Goal: Task Accomplishment & Management: Use online tool/utility

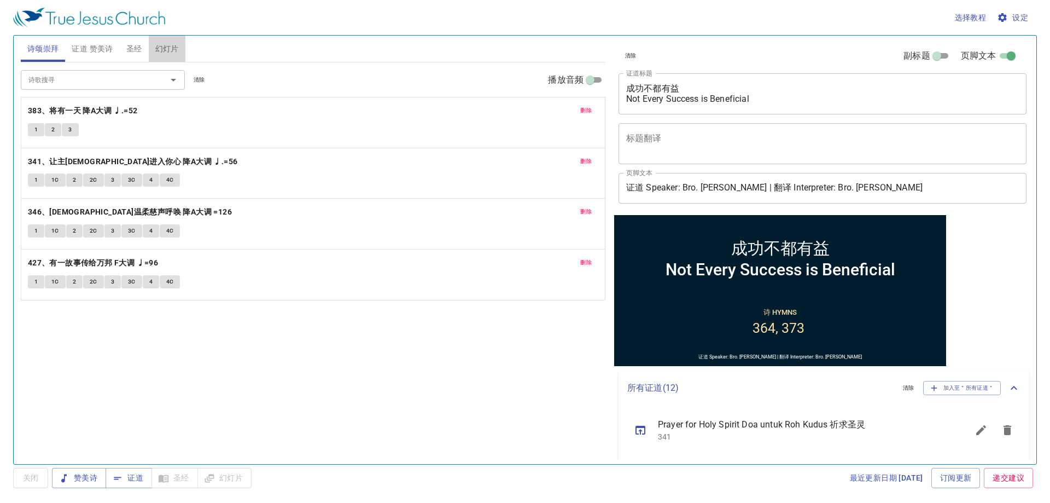
click at [169, 49] on span "幻灯片" at bounding box center [167, 49] width 24 height 14
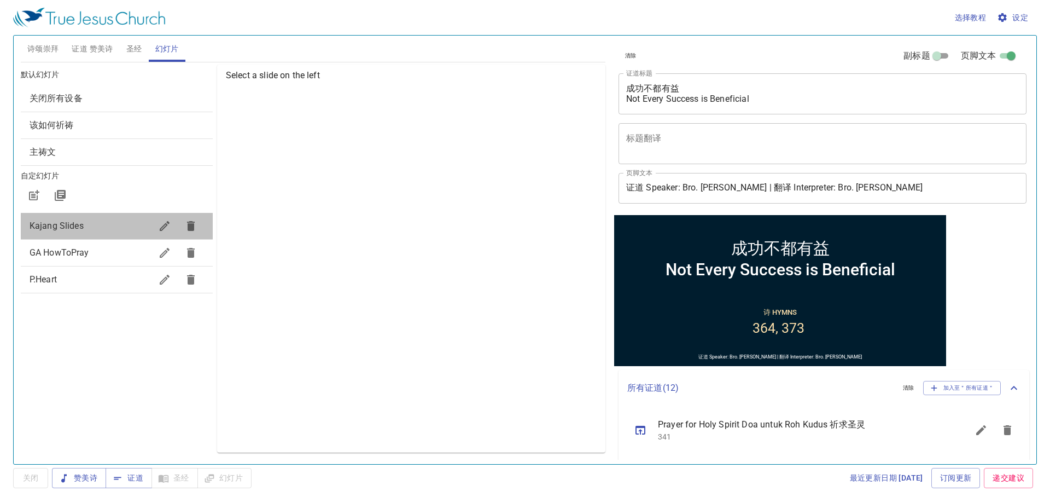
click at [119, 225] on span "Kajang Slides" at bounding box center [91, 225] width 122 height 13
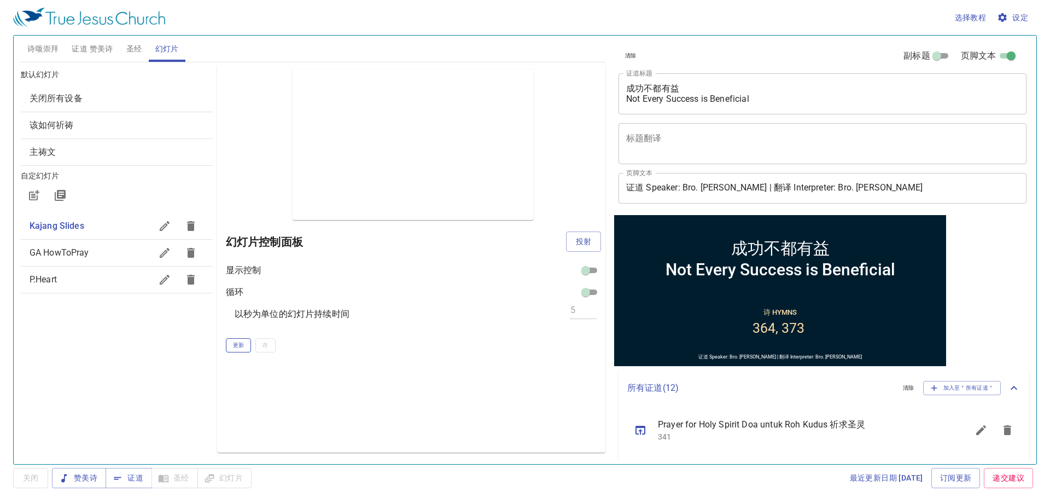
click at [239, 348] on span "更新" at bounding box center [238, 345] width 11 height 10
click at [592, 239] on span "投射" at bounding box center [584, 242] width 18 height 14
click at [31, 53] on span "诗颂崇拜" at bounding box center [43, 49] width 32 height 14
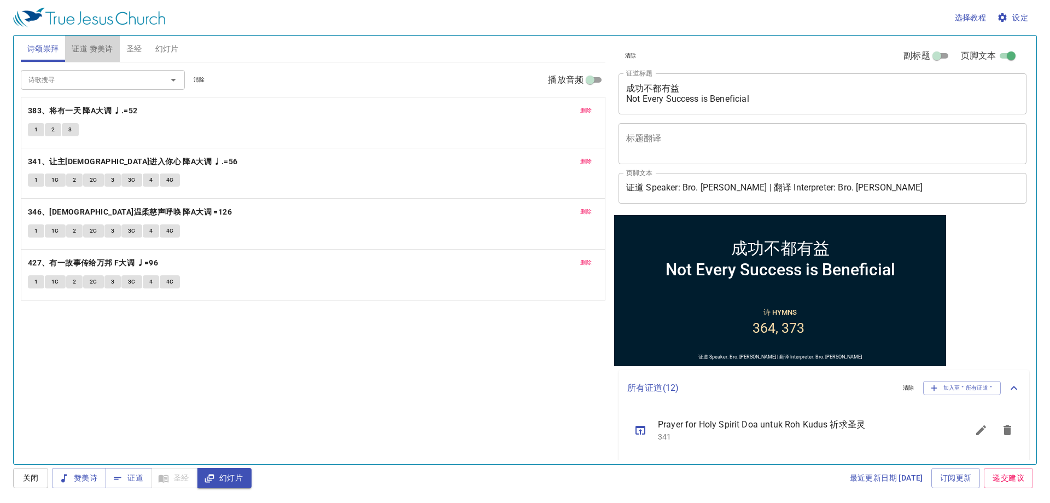
click at [89, 44] on span "证道 赞美诗" at bounding box center [92, 49] width 41 height 14
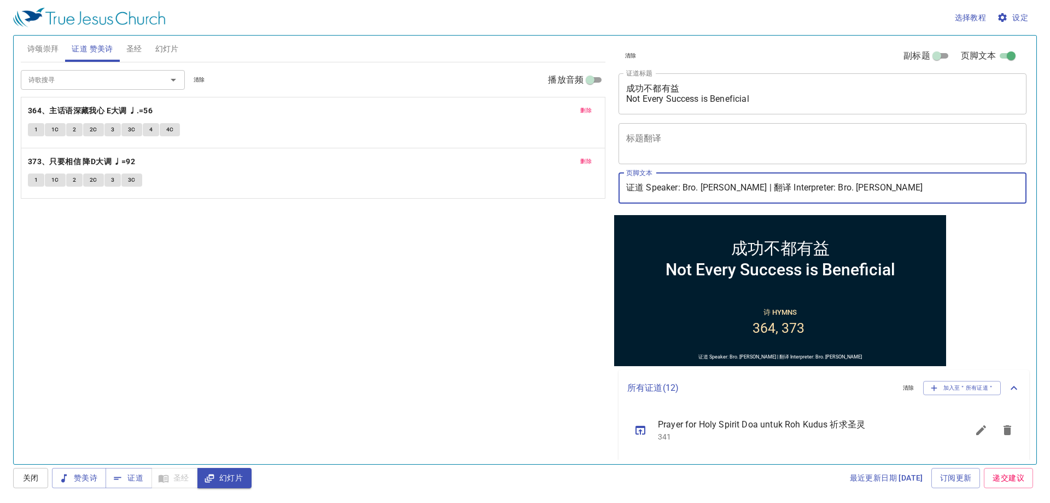
drag, startPoint x: 748, startPoint y: 189, endPoint x: 702, endPoint y: 177, distance: 47.5
click at [702, 177] on input "证道 Speaker: Bro. Edward Lim | 翻译 Interpreter: Bro. Shawn Hee" at bounding box center [823, 188] width 408 height 31
drag, startPoint x: 876, startPoint y: 186, endPoint x: 824, endPoint y: 188, distance: 52.0
click at [824, 188] on input "证道 Speaker: Bro. Kenneth | 翻译 Interpreter: Bro. Shawn Hee" at bounding box center [823, 188] width 408 height 31
type input "证道 Speaker: Bro. Kenneth | 翻译 Interpreter: Bro. Yong Cheng"
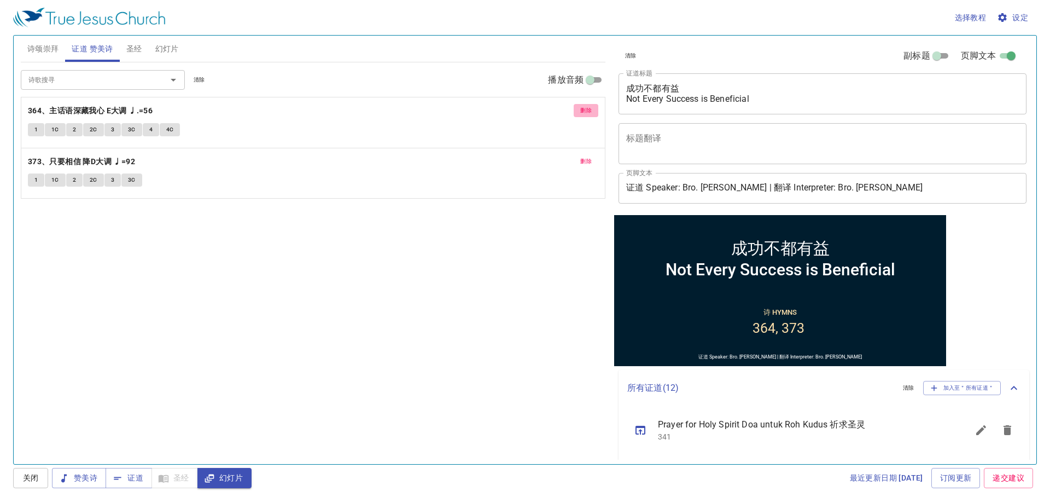
click at [593, 107] on button "删除" at bounding box center [586, 110] width 25 height 13
click at [593, 155] on button "删除" at bounding box center [586, 161] width 25 height 13
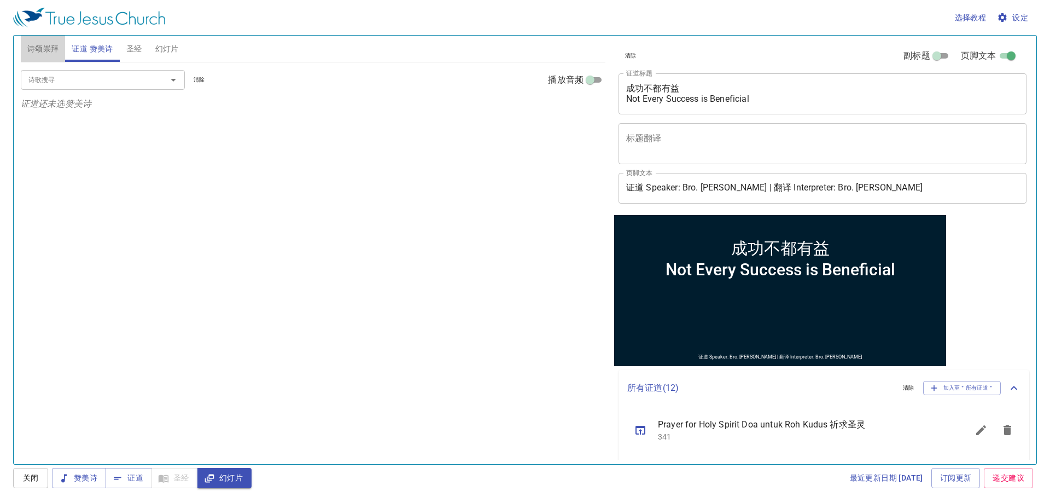
click at [44, 54] on span "诗颂崇拜" at bounding box center [43, 49] width 32 height 14
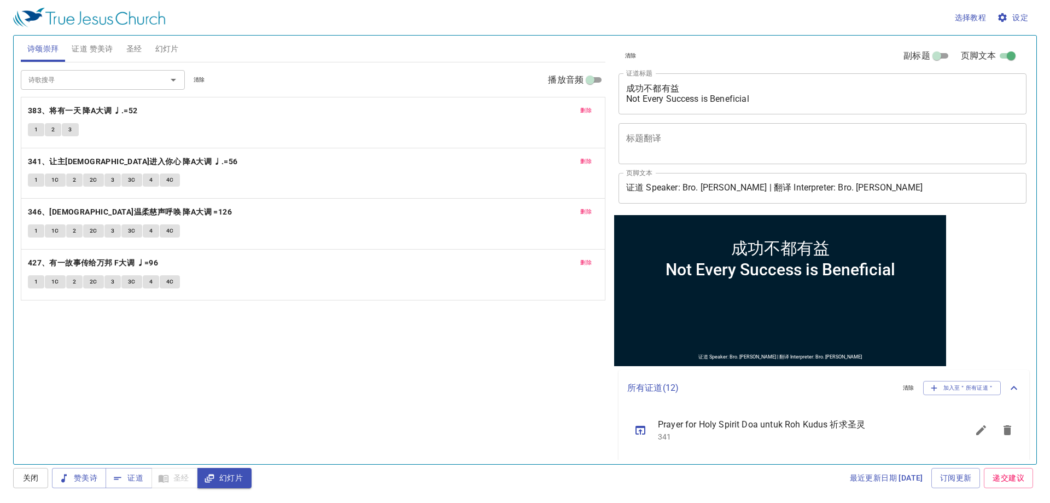
click at [567, 123] on div "1 2 3" at bounding box center [313, 131] width 570 height 16
click at [583, 108] on span "删除" at bounding box center [585, 111] width 11 height 10
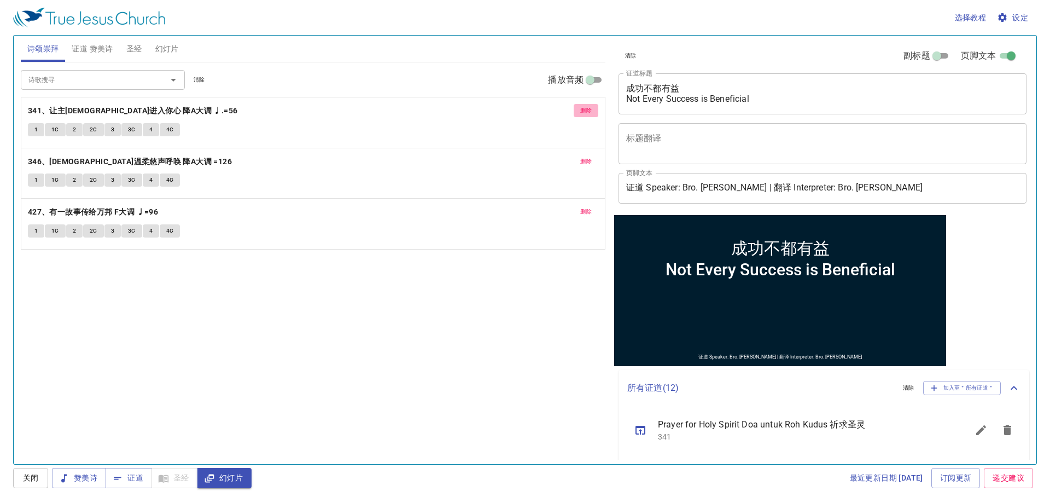
click at [583, 108] on span "删除" at bounding box center [585, 111] width 11 height 10
click at [583, 156] on span "删除" at bounding box center [585, 161] width 11 height 10
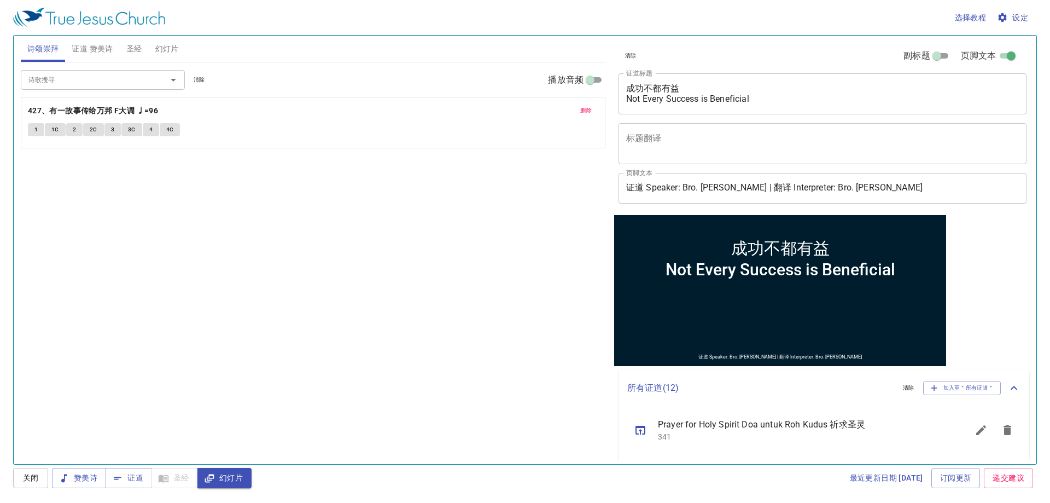
click at [583, 108] on span "删除" at bounding box center [585, 111] width 11 height 10
click at [583, 108] on p "诗颂崇拜还未选赞美诗" at bounding box center [313, 103] width 585 height 13
click at [67, 84] on input "诗歌搜寻" at bounding box center [86, 79] width 125 height 13
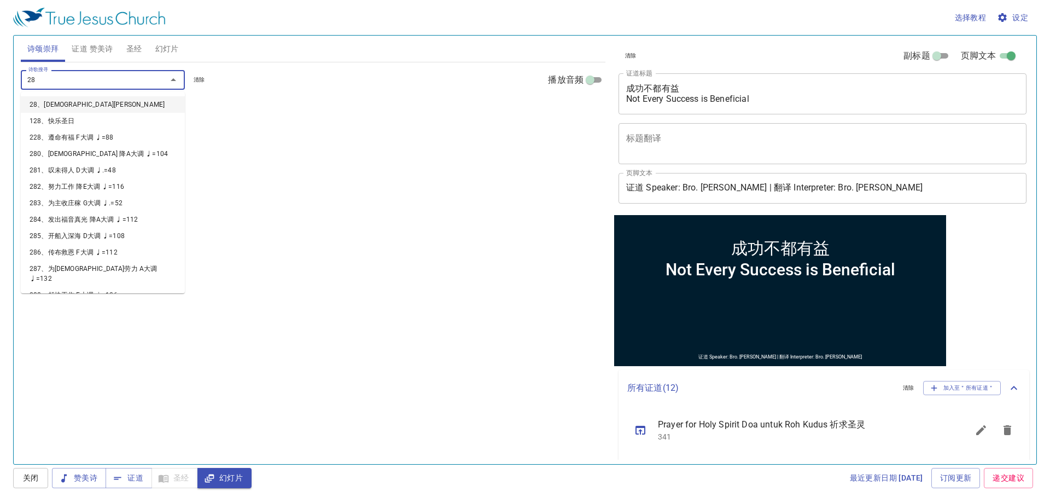
type input "287"
type input "282"
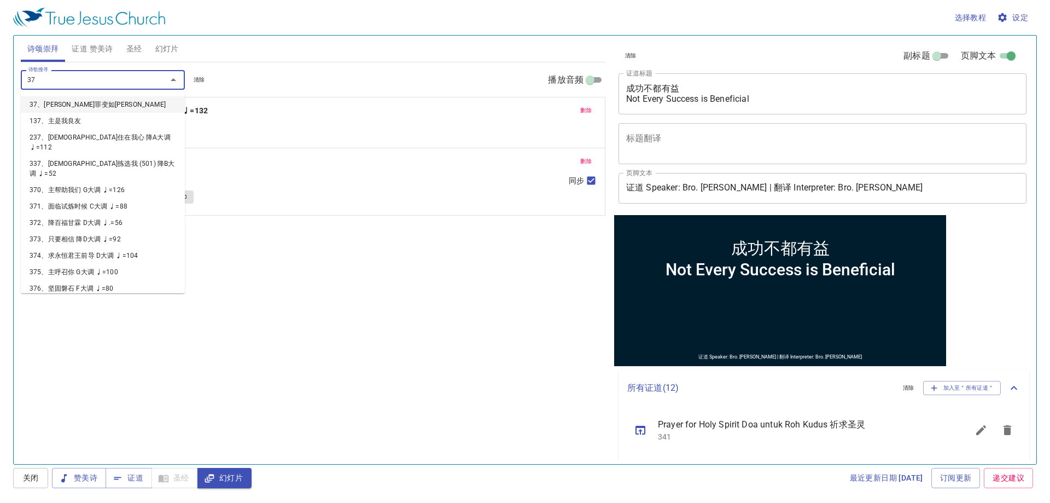
type input "373"
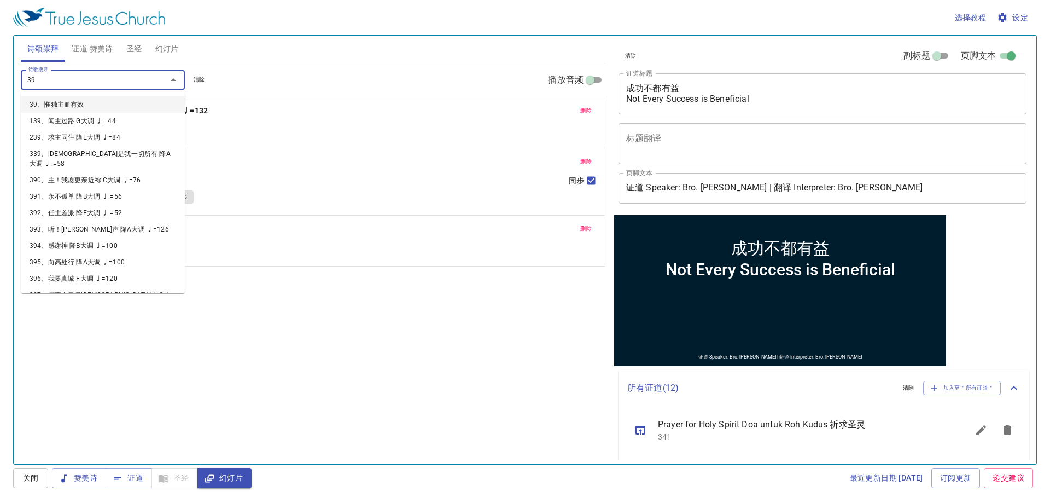
type input "398"
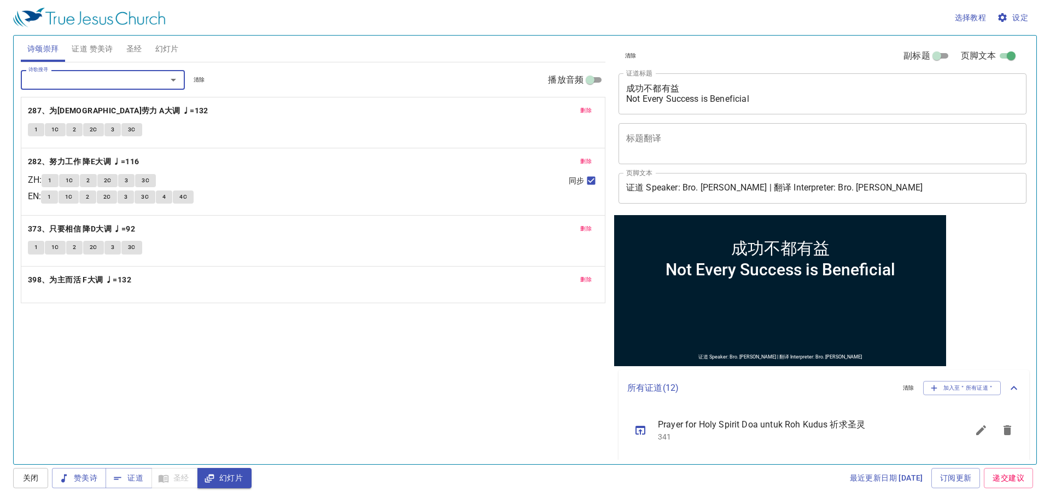
type input "9"
type input "390"
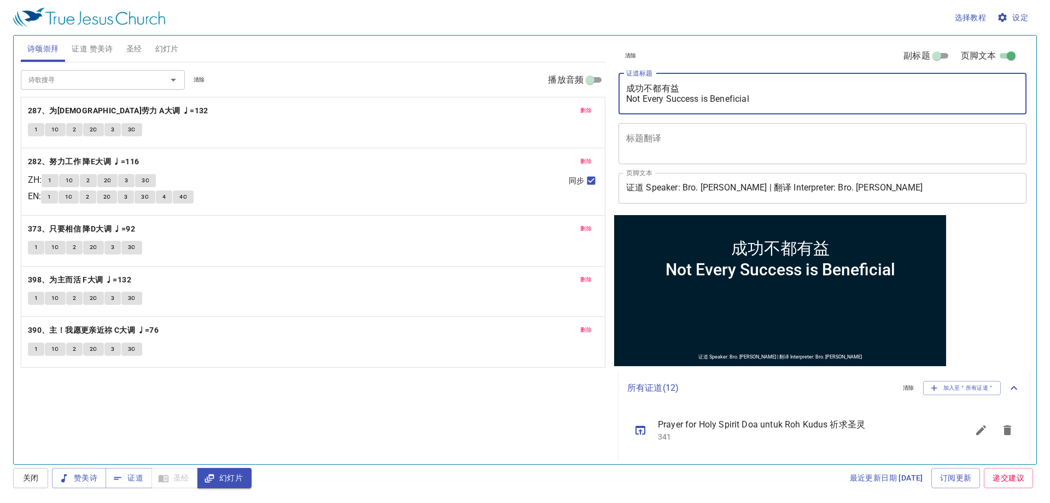
click at [740, 97] on textarea "成功不都有益 Not Every Success is Beneficial" at bounding box center [822, 93] width 393 height 21
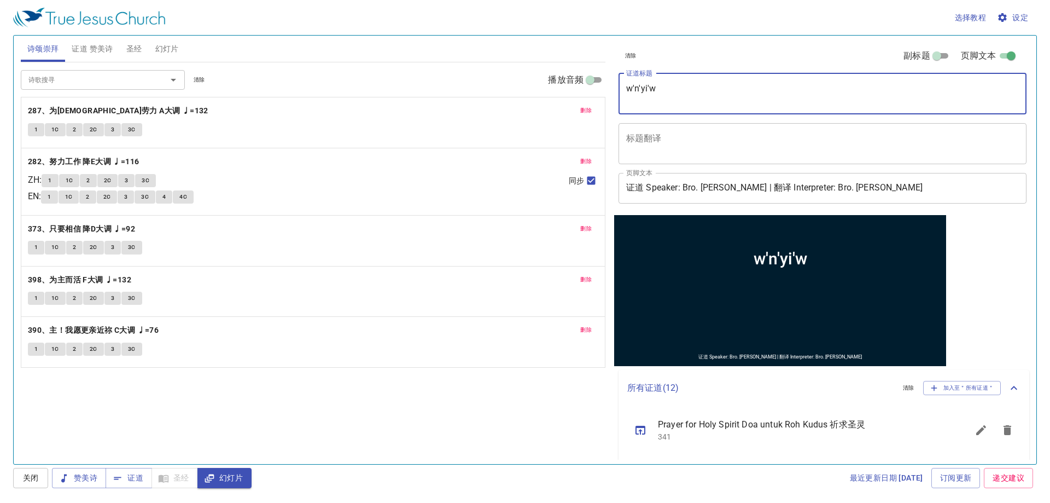
type textarea "w'n'yi'w'n"
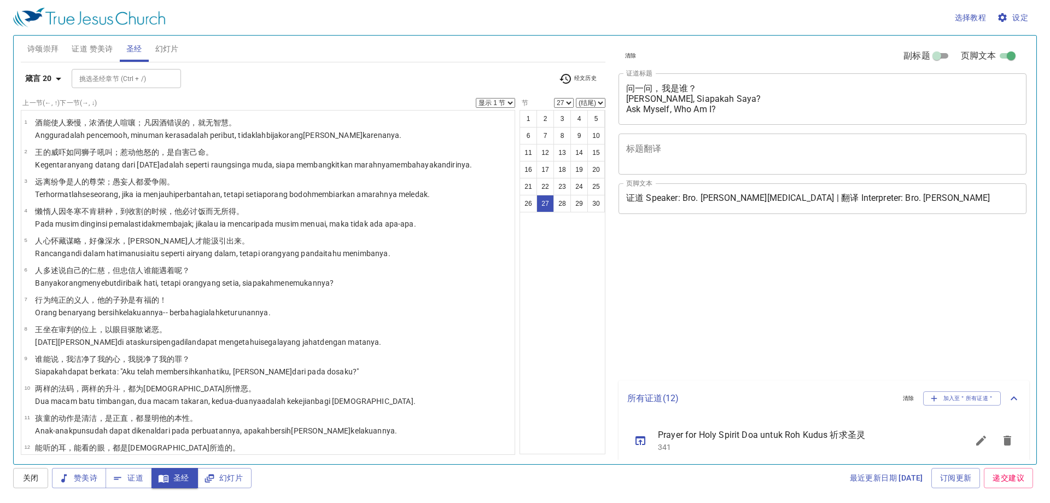
select select "27"
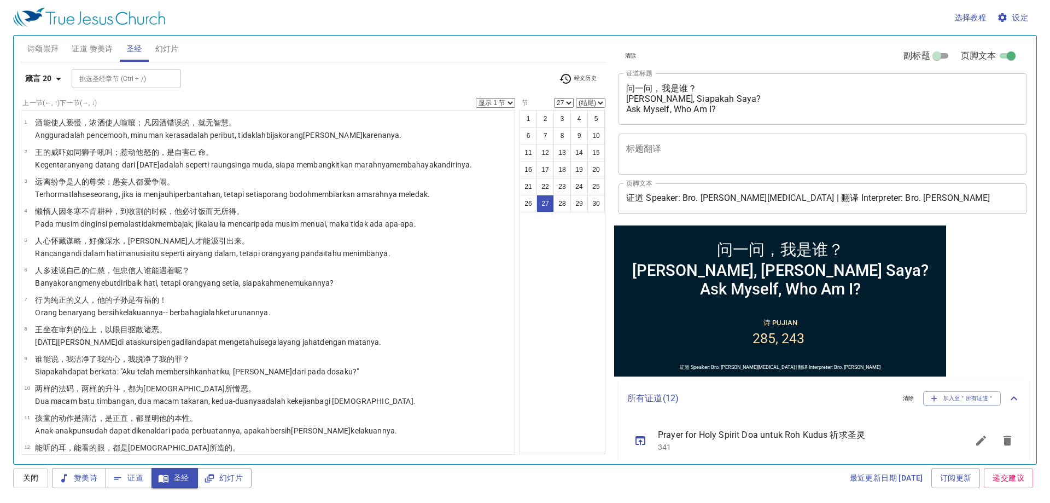
scroll to position [551, 0]
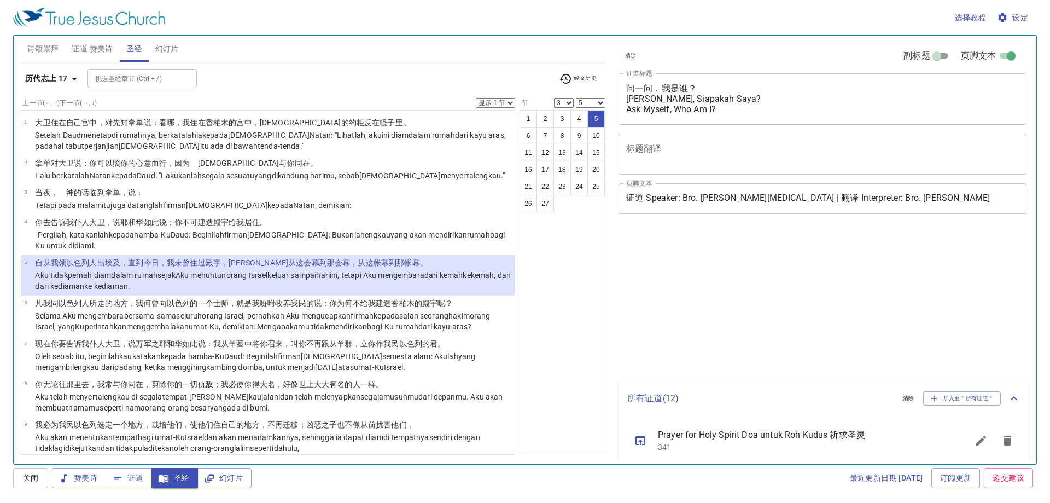
select select "3"
select select "5"
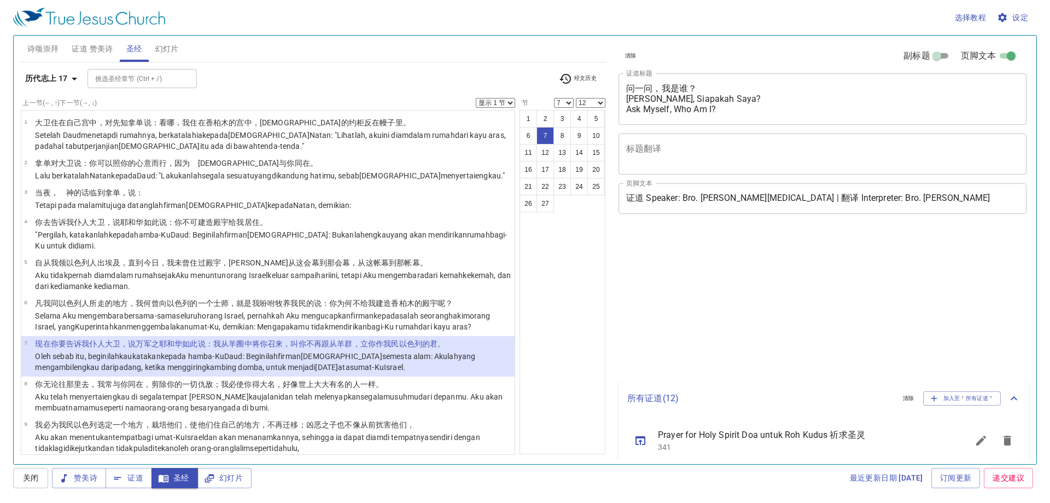
select select "7"
select select "12"
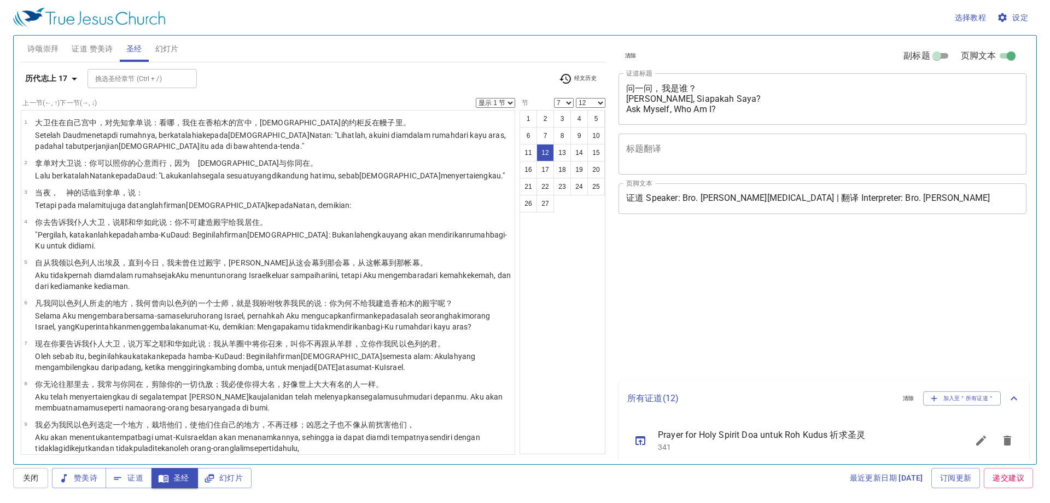
select select "7"
select select "12"
select select "7"
select select "12"
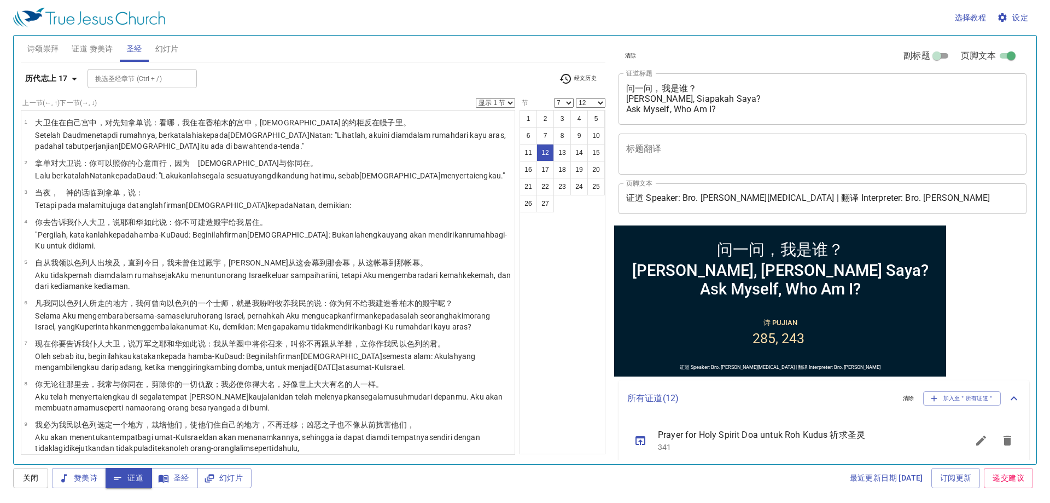
scroll to position [166, 0]
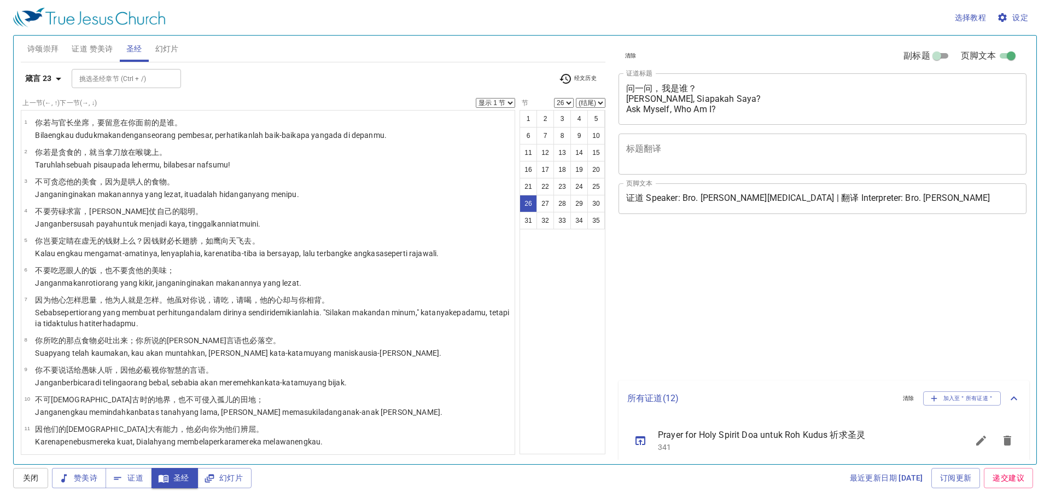
select select "26"
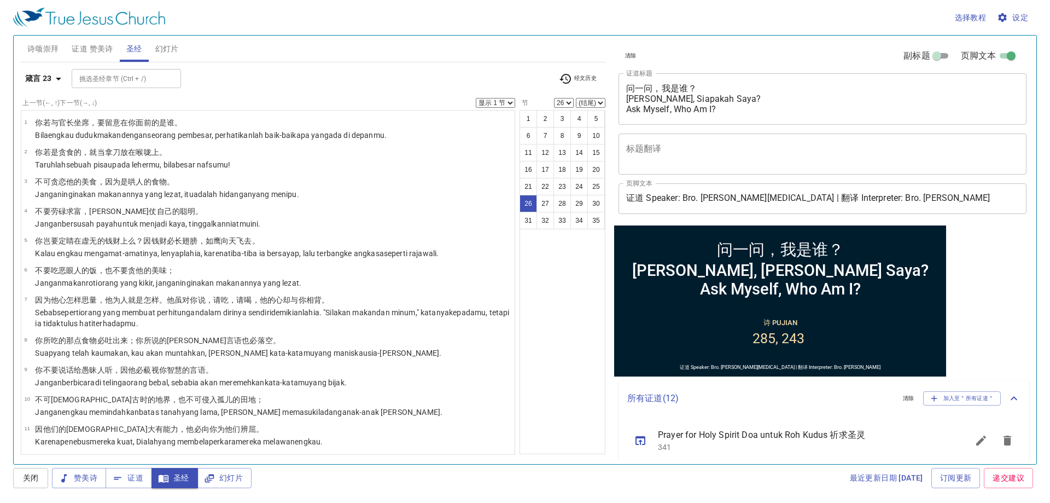
scroll to position [597, 0]
